Goal: Information Seeking & Learning: Find specific fact

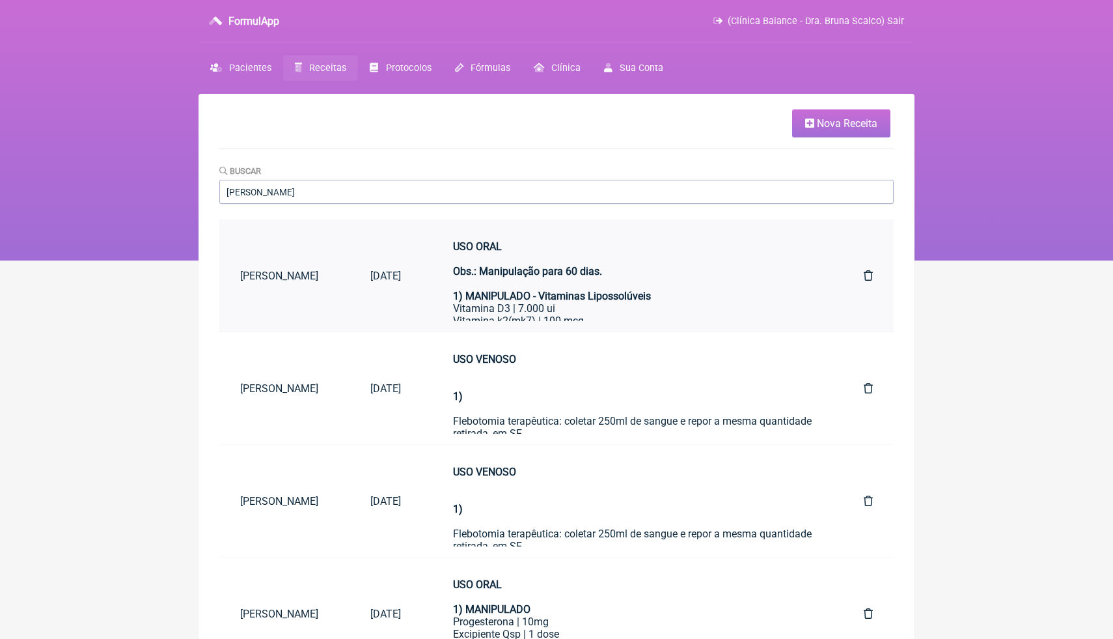
click at [546, 299] on strong "1) MANIPULADO - Vitaminas Lipossolúveis" at bounding box center [552, 296] width 198 height 12
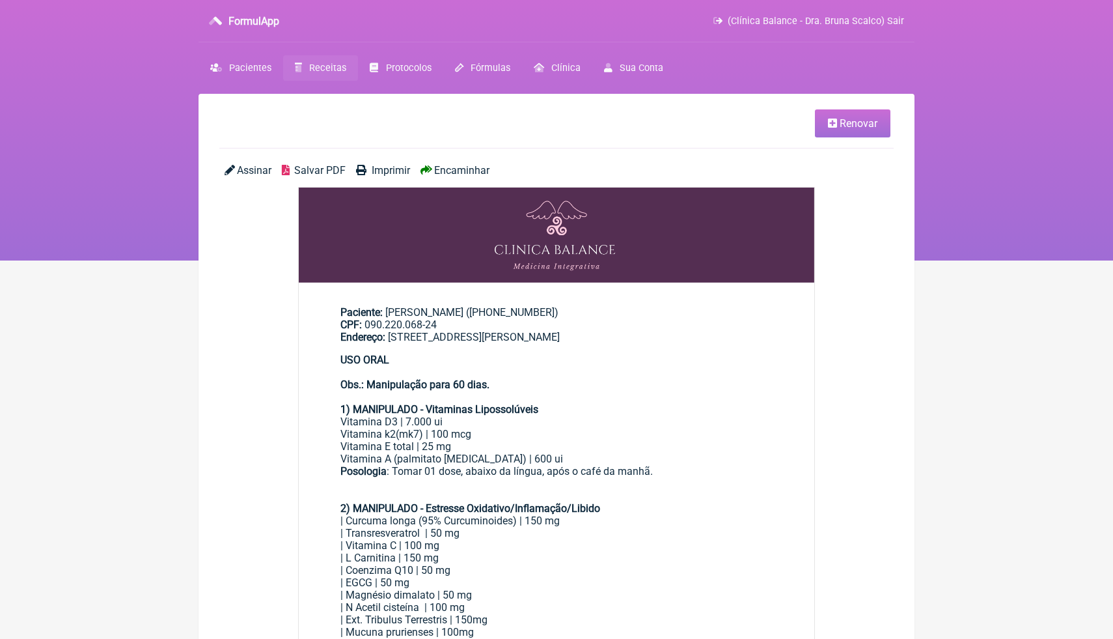
click at [574, 396] on div "USO ORAL Obs.: Manipulação para 60 dias." at bounding box center [556, 377] width 432 height 49
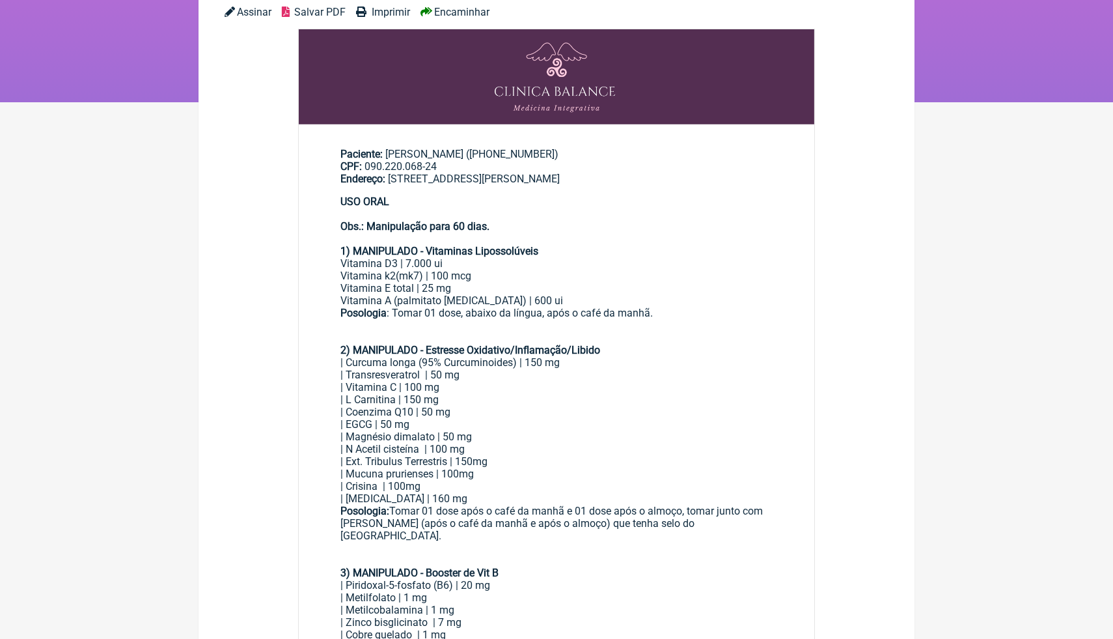
scroll to position [156, 0]
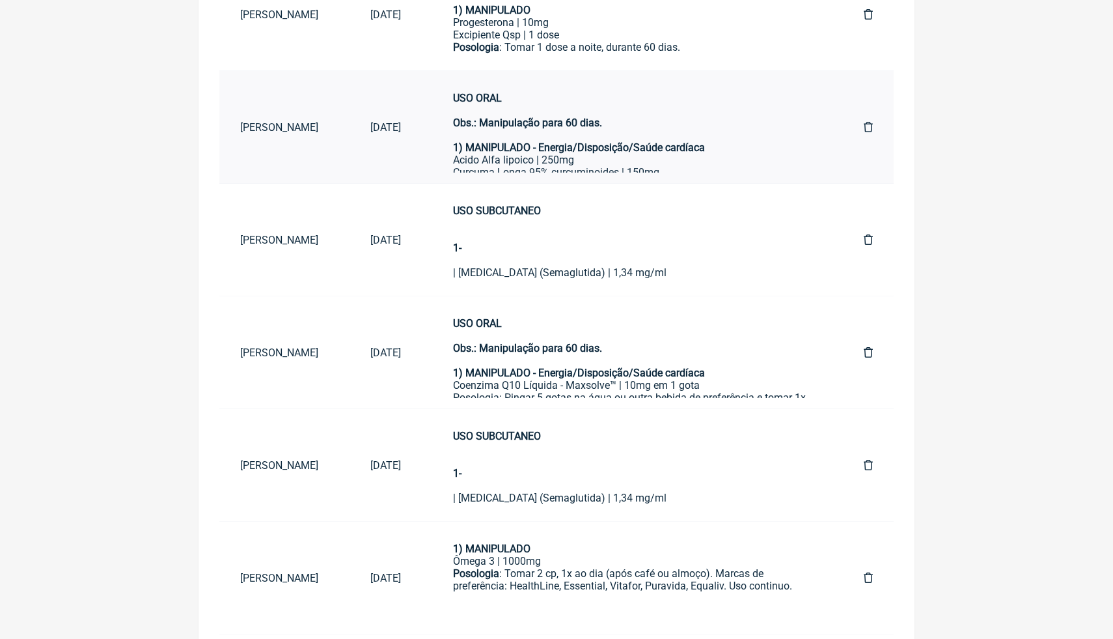
scroll to position [625, 0]
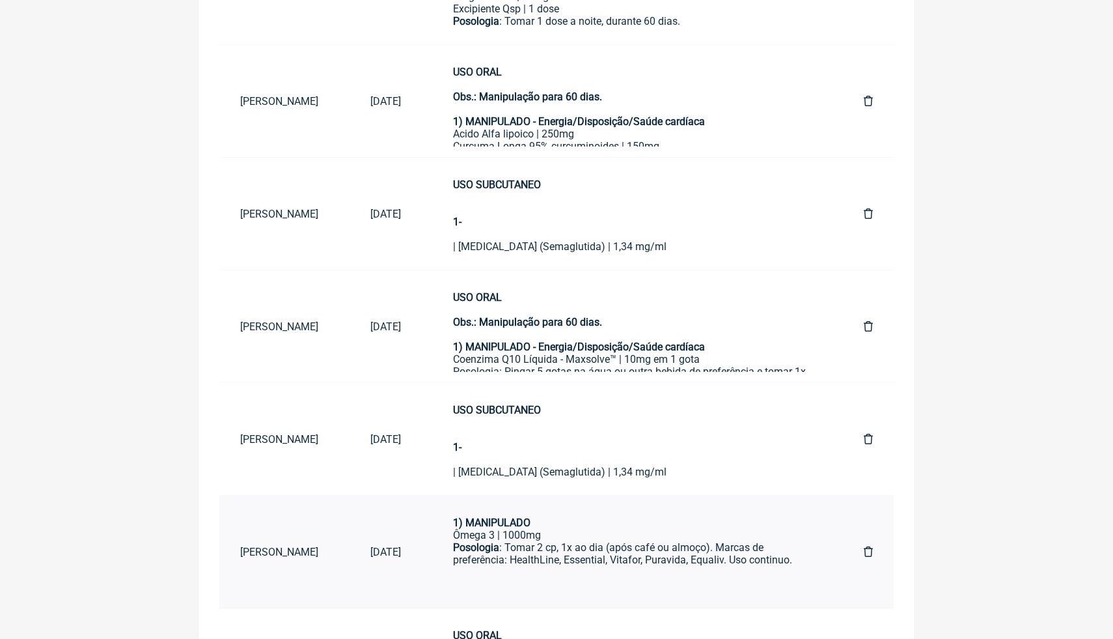
click at [553, 557] on div "Posologia : Tomar 2 cp, 1x ao dia (após café ou almoço). Marcas de preferência:…" at bounding box center [632, 579] width 359 height 76
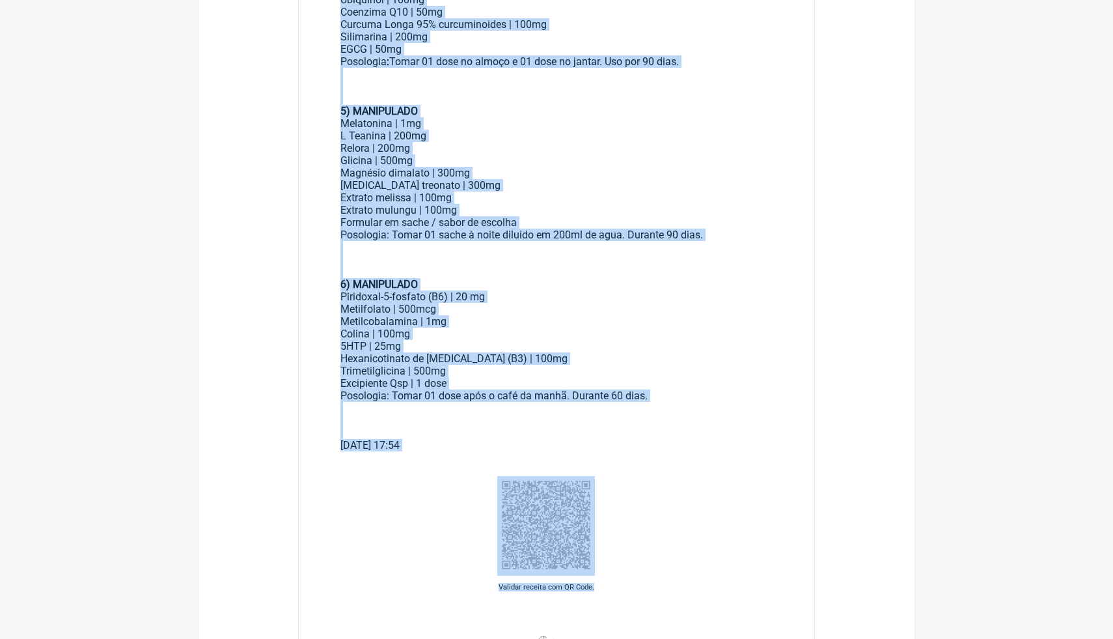
scroll to position [705, 0]
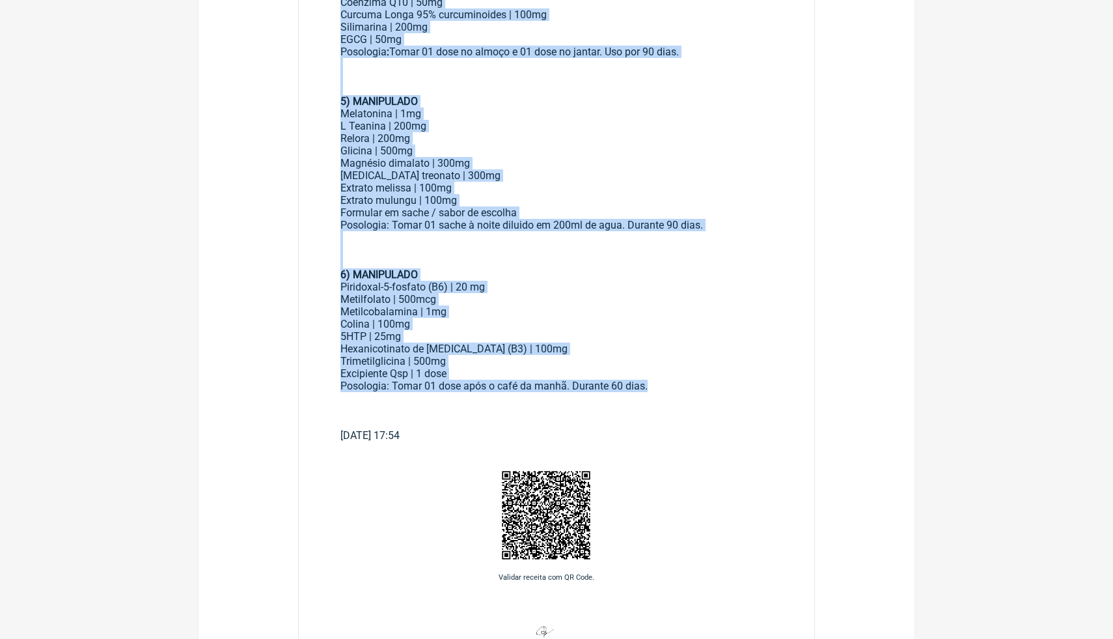
drag, startPoint x: 339, startPoint y: 353, endPoint x: 665, endPoint y: 381, distance: 327.3
click at [665, 381] on main "Paciente: [PERSON_NAME] ([PHONE_NUMBER]) CPF: 090.220.068-24 Endereço: [STREET_…" at bounding box center [557, 16] width 516 height 872
copy div "8) LOREMIPSUM Dolor 7 | 9253si Ametconse : Adipi 4 el, 4s do eiu (temp inci ut …"
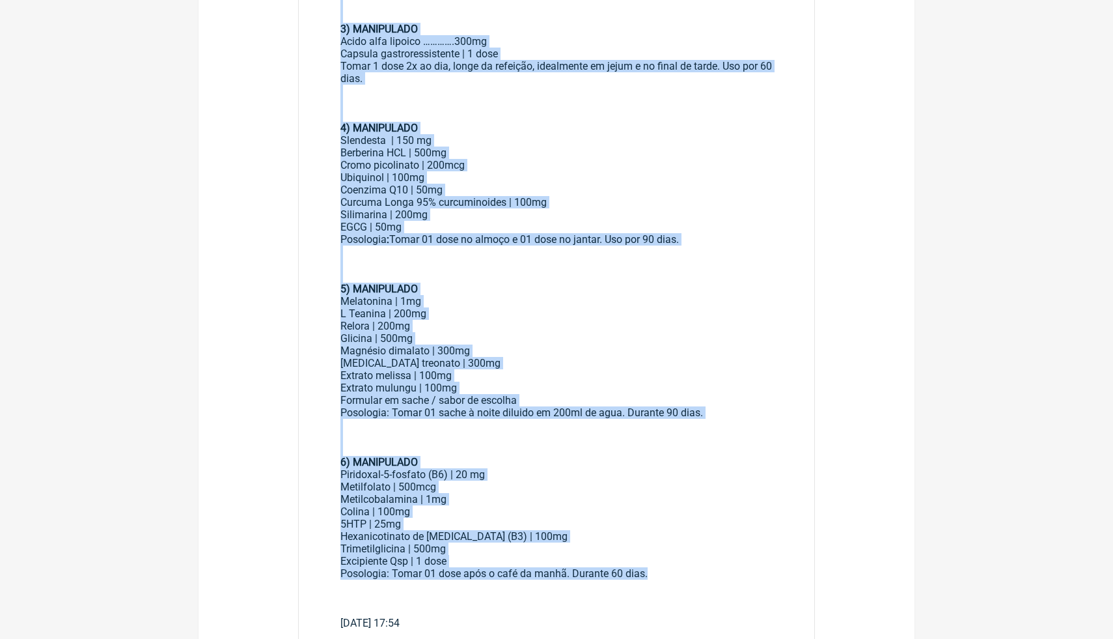
scroll to position [521, 0]
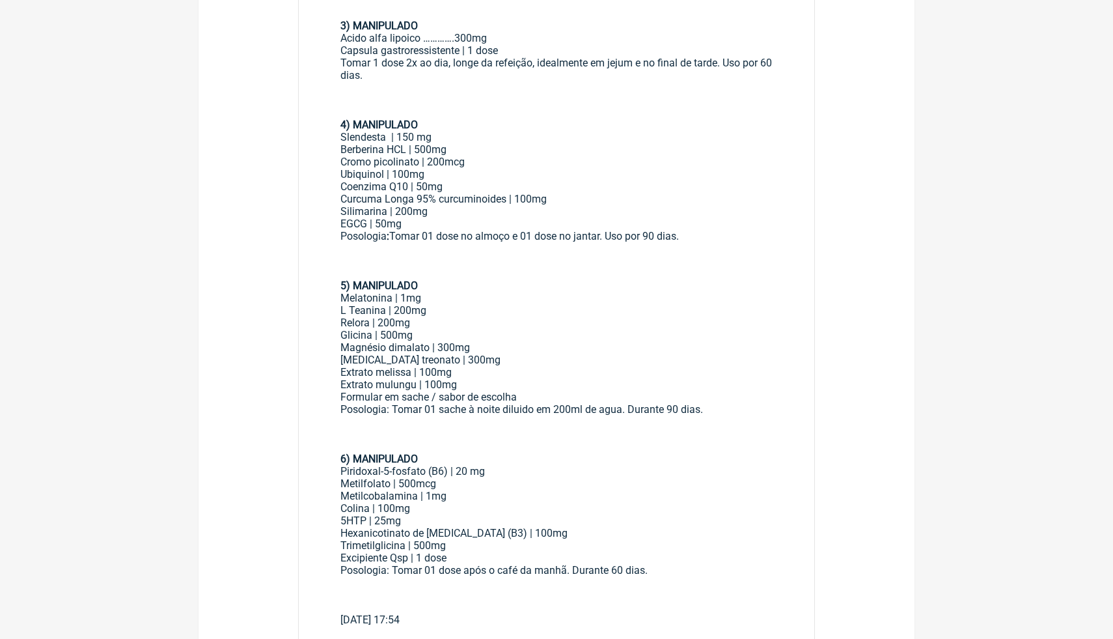
click at [458, 557] on div "Hexanicotinato de [MEDICAL_DATA] (B3) | 100mg Trimetilglicina | 500mg Excipient…" at bounding box center [556, 545] width 432 height 37
drag, startPoint x: 458, startPoint y: 557, endPoint x: 342, endPoint y: 555, distance: 116.5
click at [342, 556] on div "Hexanicotinato de [MEDICAL_DATA] (B3) | 100mg Trimetilglicina | 500mg Excipient…" at bounding box center [556, 545] width 432 height 37
copy div "Excipiente Qsp | 1 dose"
